Goal: Task Accomplishment & Management: Manage account settings

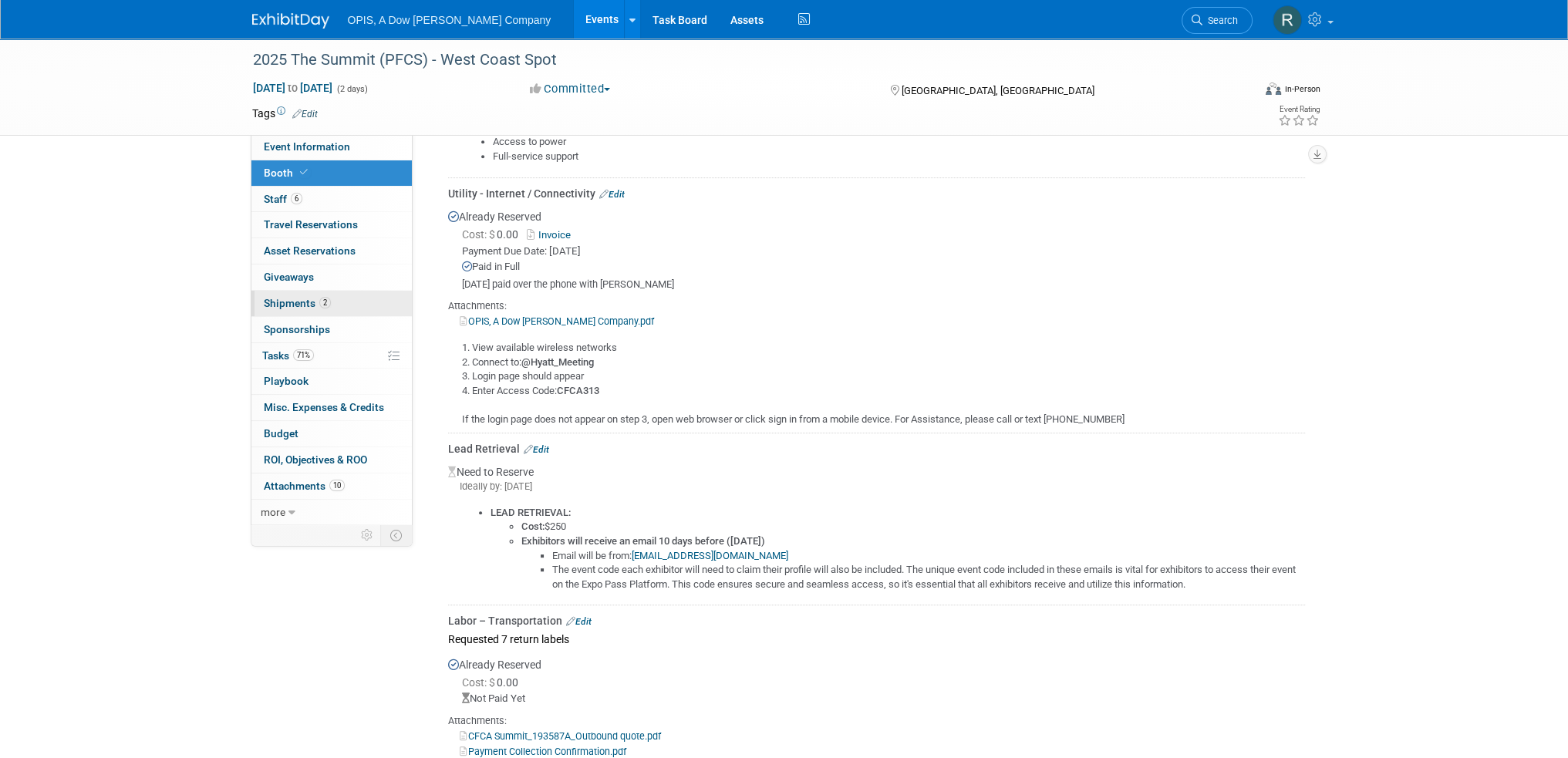
click at [273, 303] on span "Shipments 2" at bounding box center [297, 303] width 67 height 12
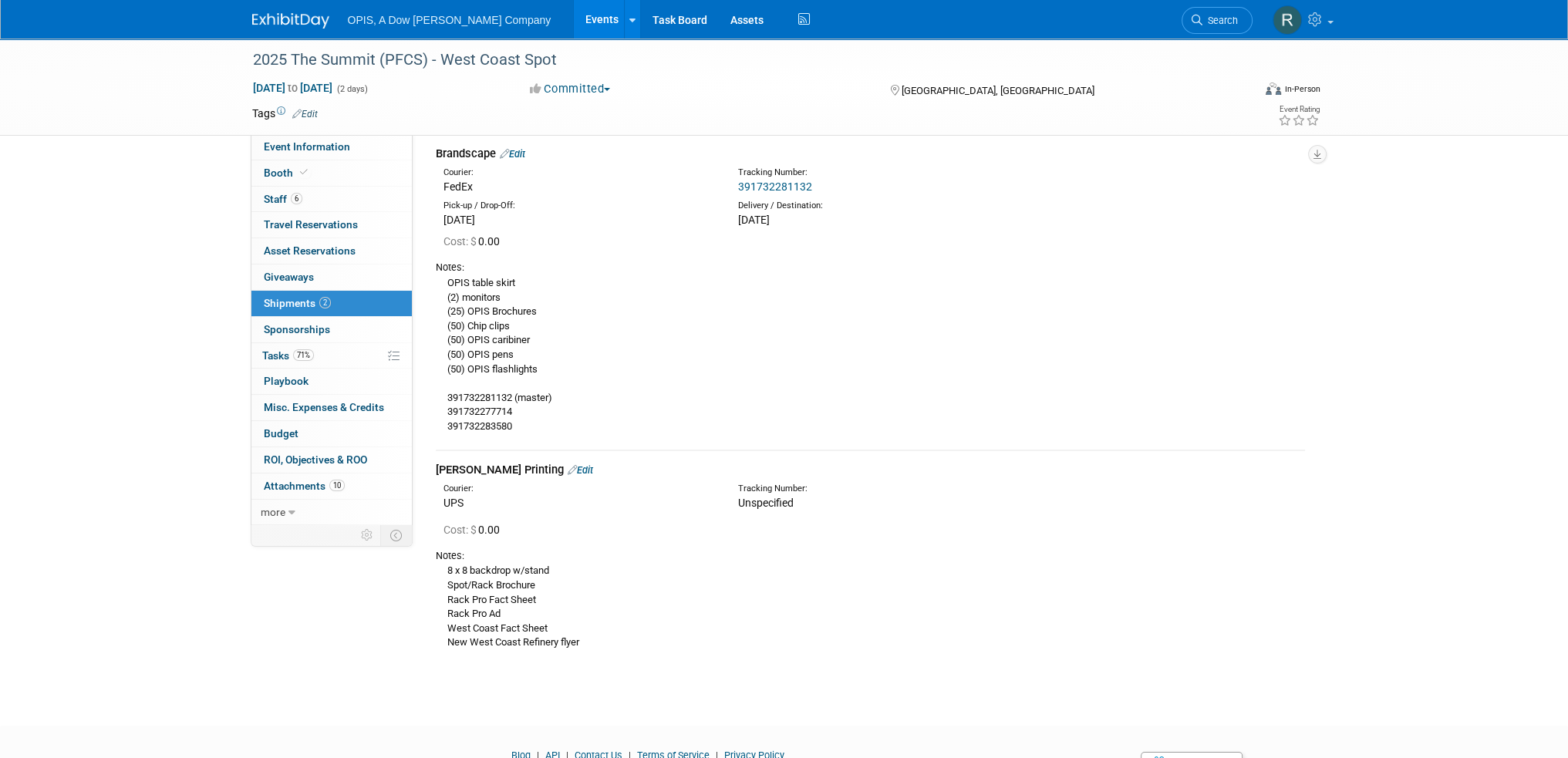
scroll to position [138, 0]
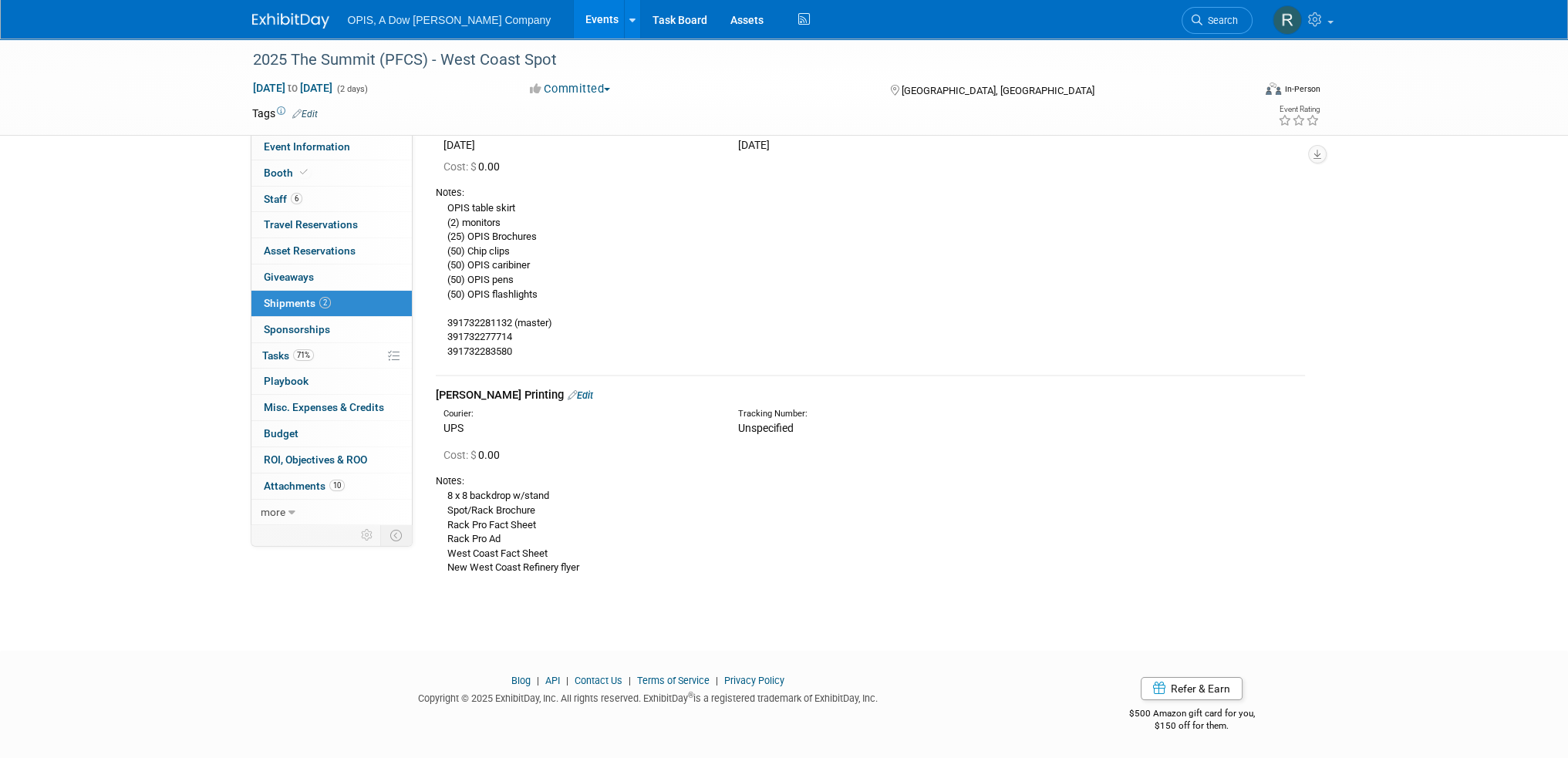
click at [567, 394] on link "Edit" at bounding box center [580, 395] width 26 height 11
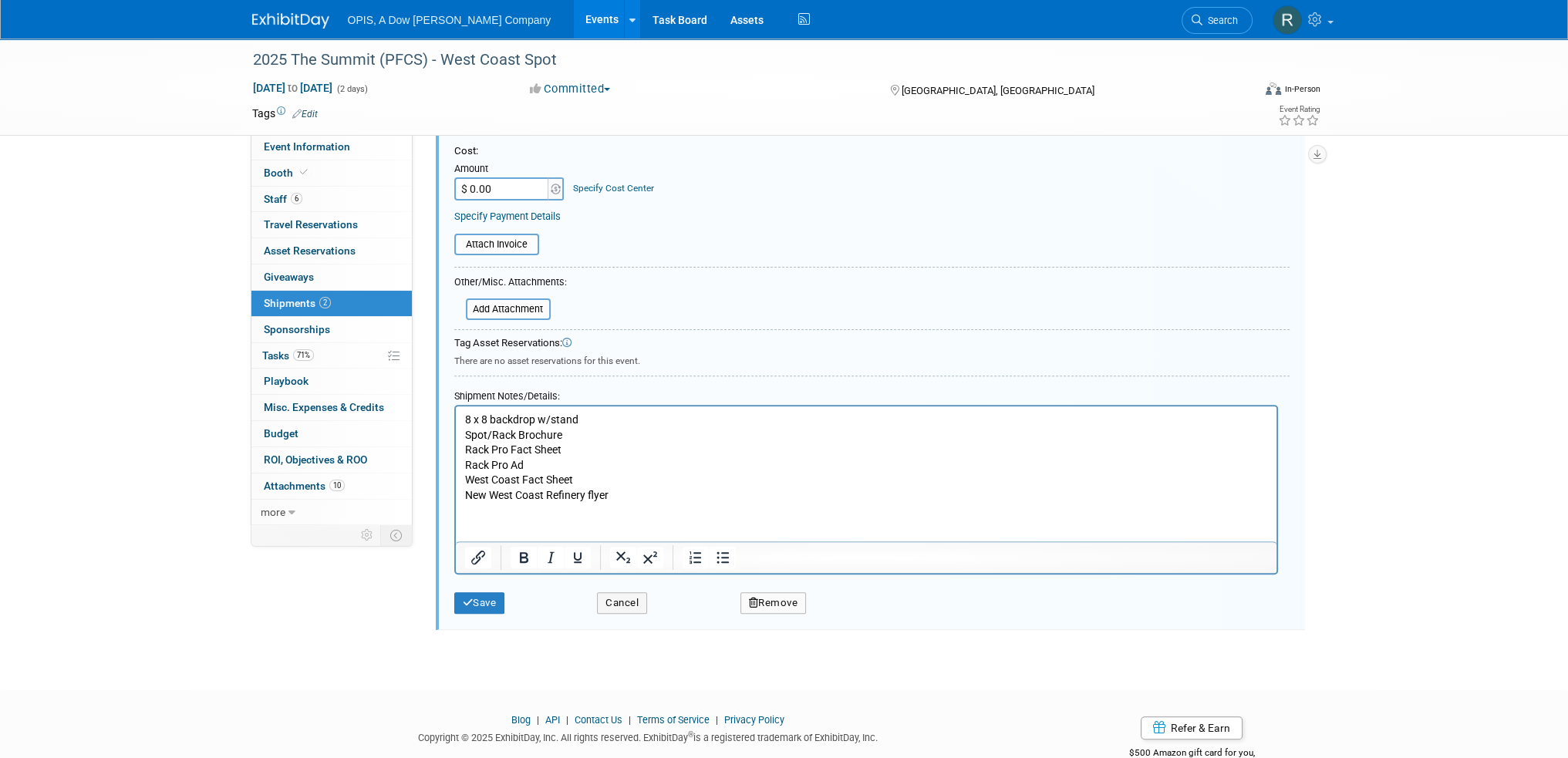
scroll to position [634, 0]
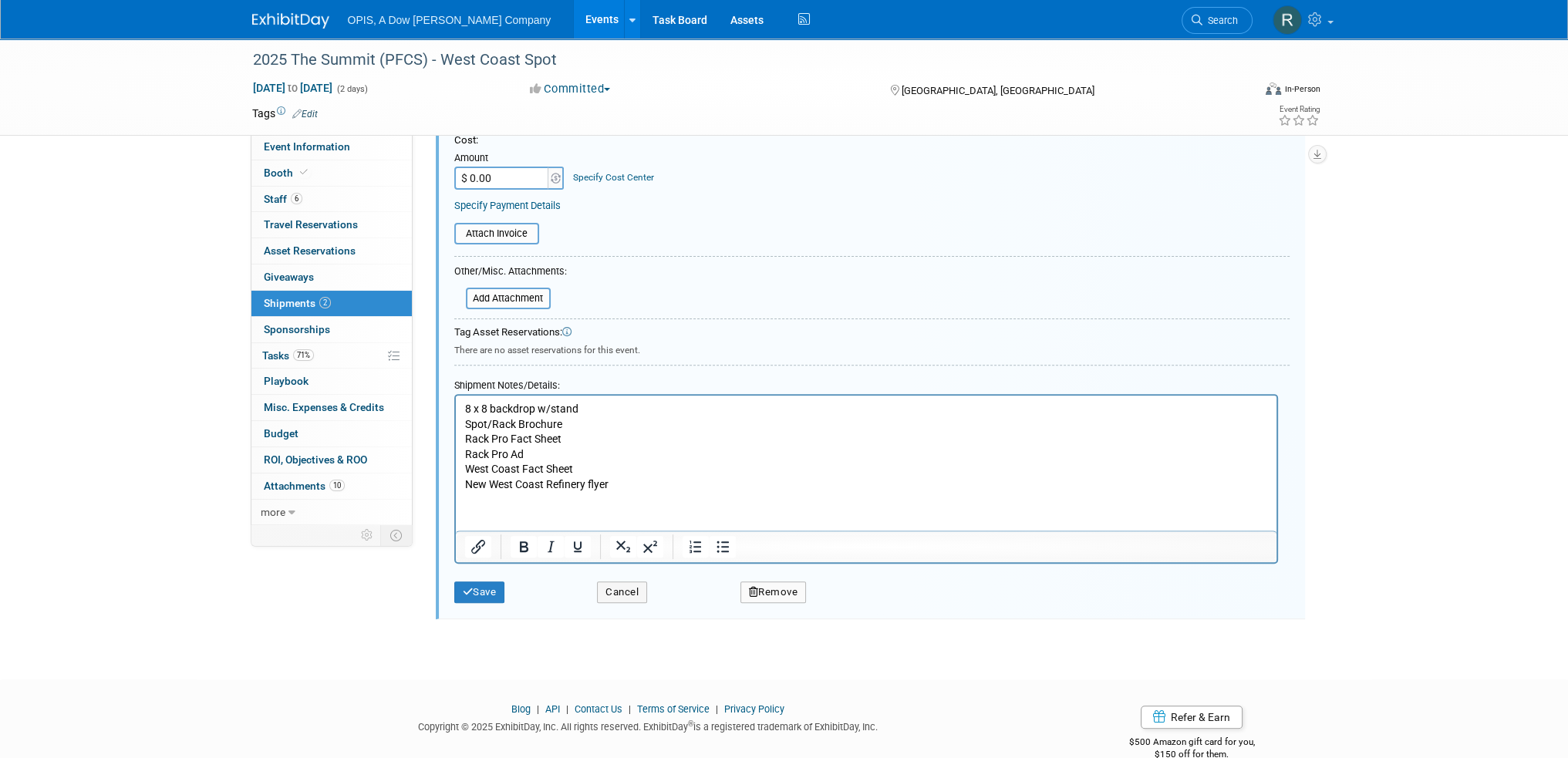
click at [507, 469] on p "8 x 8 backdrop w/stand Spot/Rack Brochure Rack Pro Fact Sheet Rack Pro Ad West …" at bounding box center [865, 448] width 803 height 91
click at [508, 469] on p "8 x 8 backdrop w/stand Spot/Rack Brochure Rack Pro Fact Sheet Rack Pro Ad West …" at bounding box center [865, 448] width 803 height 91
click at [465, 469] on p "8 x 8 backdrop w/stand Spot/Rack Brochure Rack Pro Fact Sheet Rack Pro Ad West …" at bounding box center [865, 448] width 803 height 91
click at [468, 469] on p "8 x 8 backdrop w/stand Spot/Rack Brochure Rack Pro Fact Sheet Rack Pro Ad West …" at bounding box center [865, 448] width 803 height 91
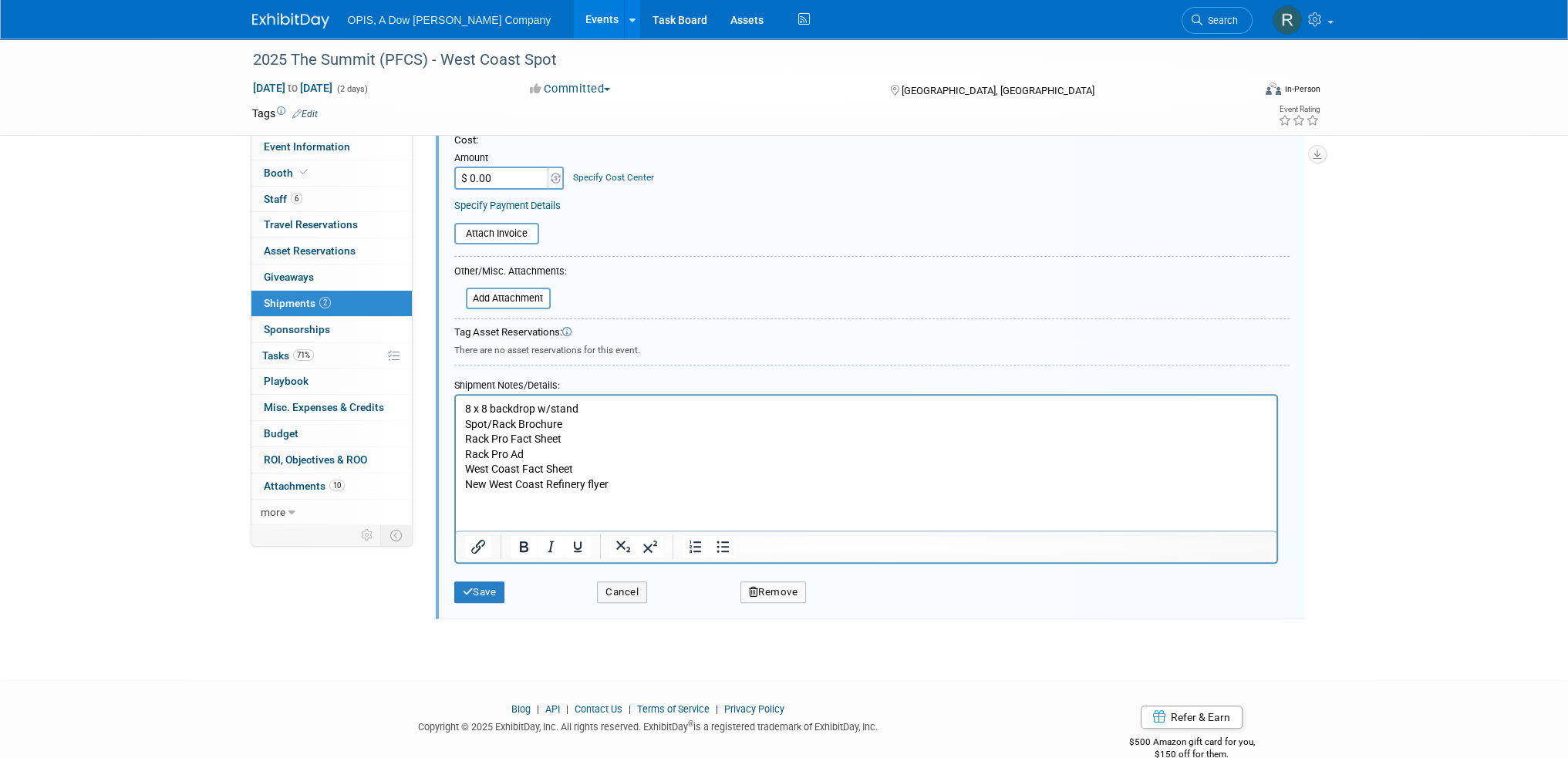
click at [465, 469] on p "8 x 8 backdrop w/stand Spot/Rack Brochure Rack Pro Fact Sheet Rack Pro Ad West …" at bounding box center [865, 448] width 803 height 91
click at [478, 584] on button "Save" at bounding box center [479, 592] width 51 height 22
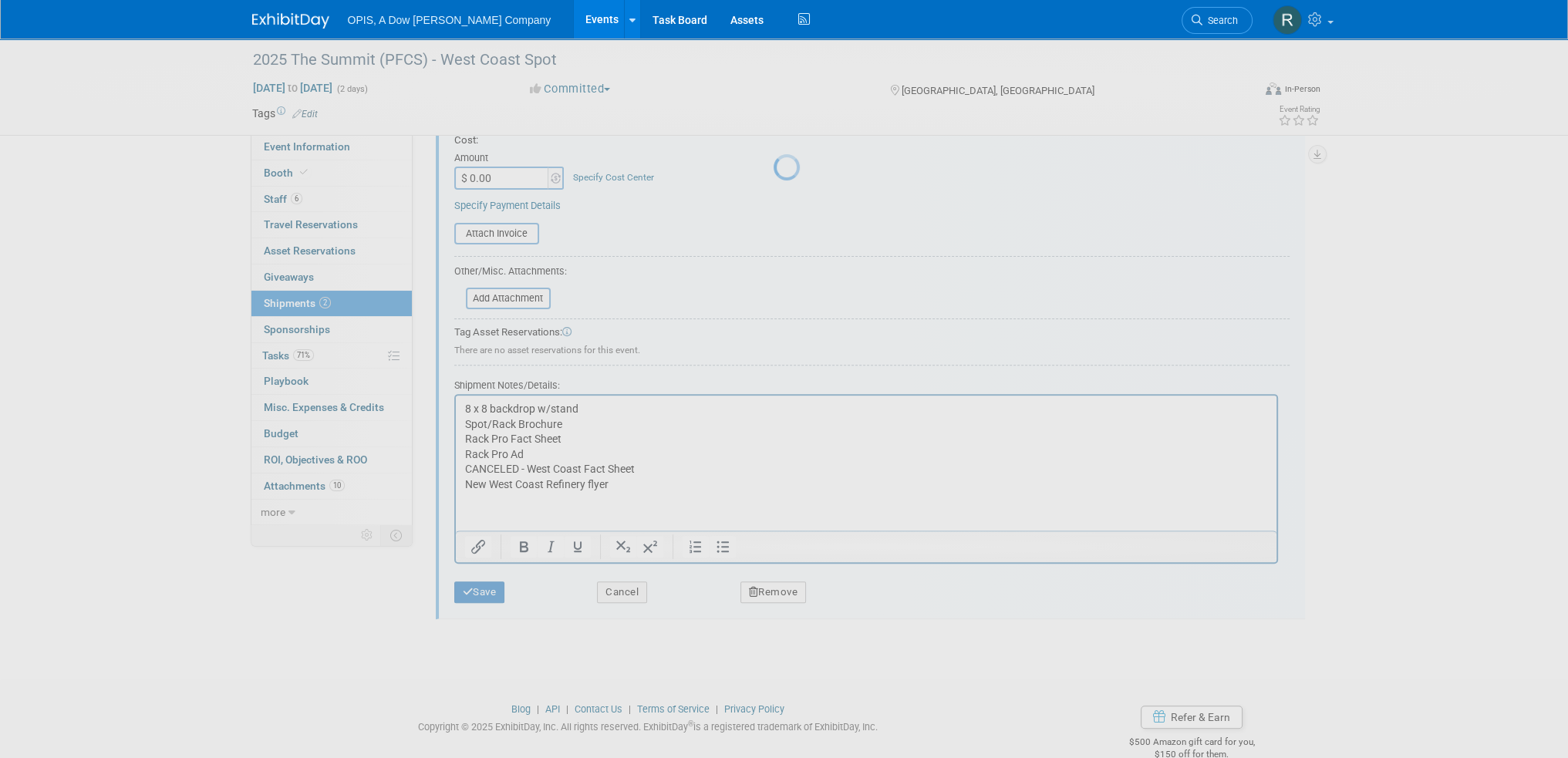
scroll to position [138, 0]
